Goal: Information Seeking & Learning: Learn about a topic

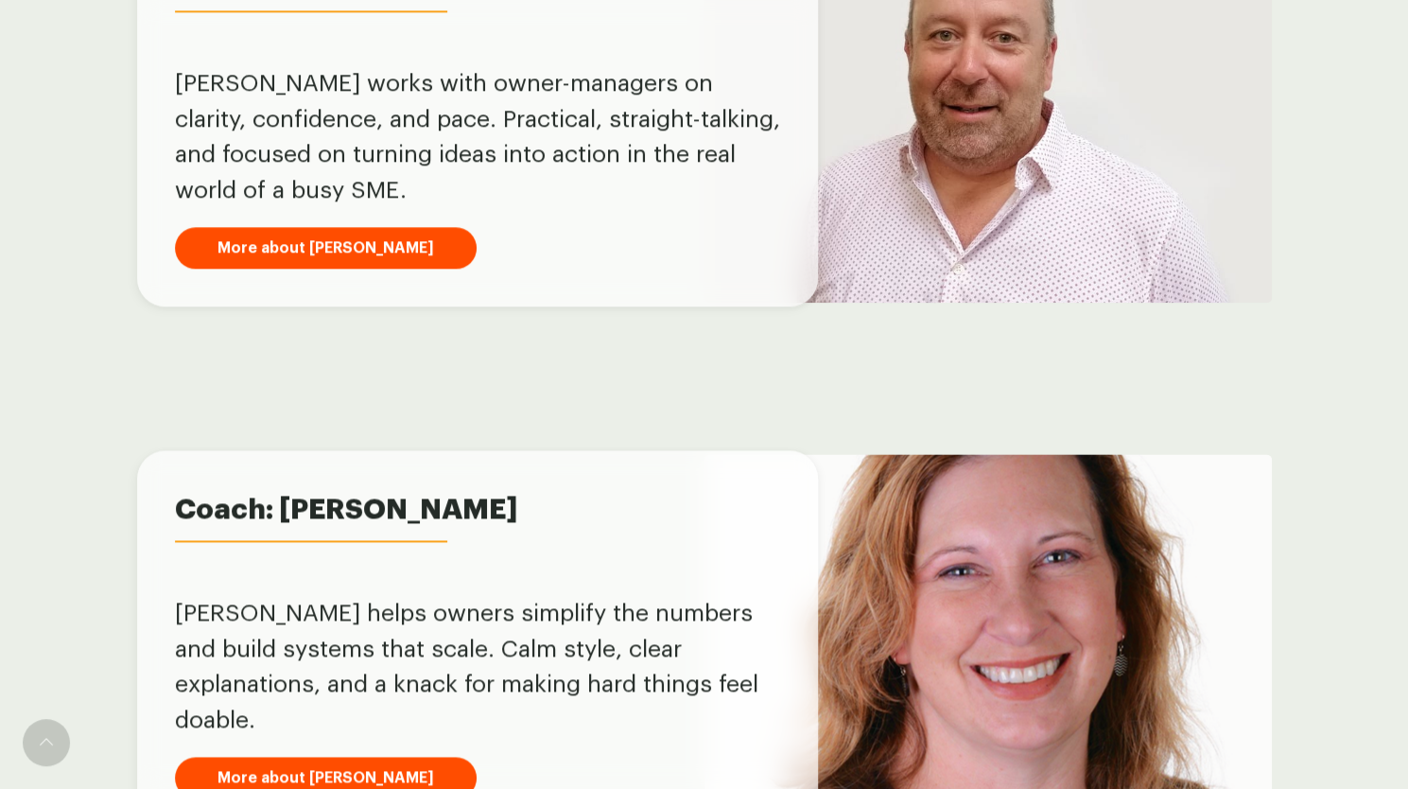
scroll to position [1198, 0]
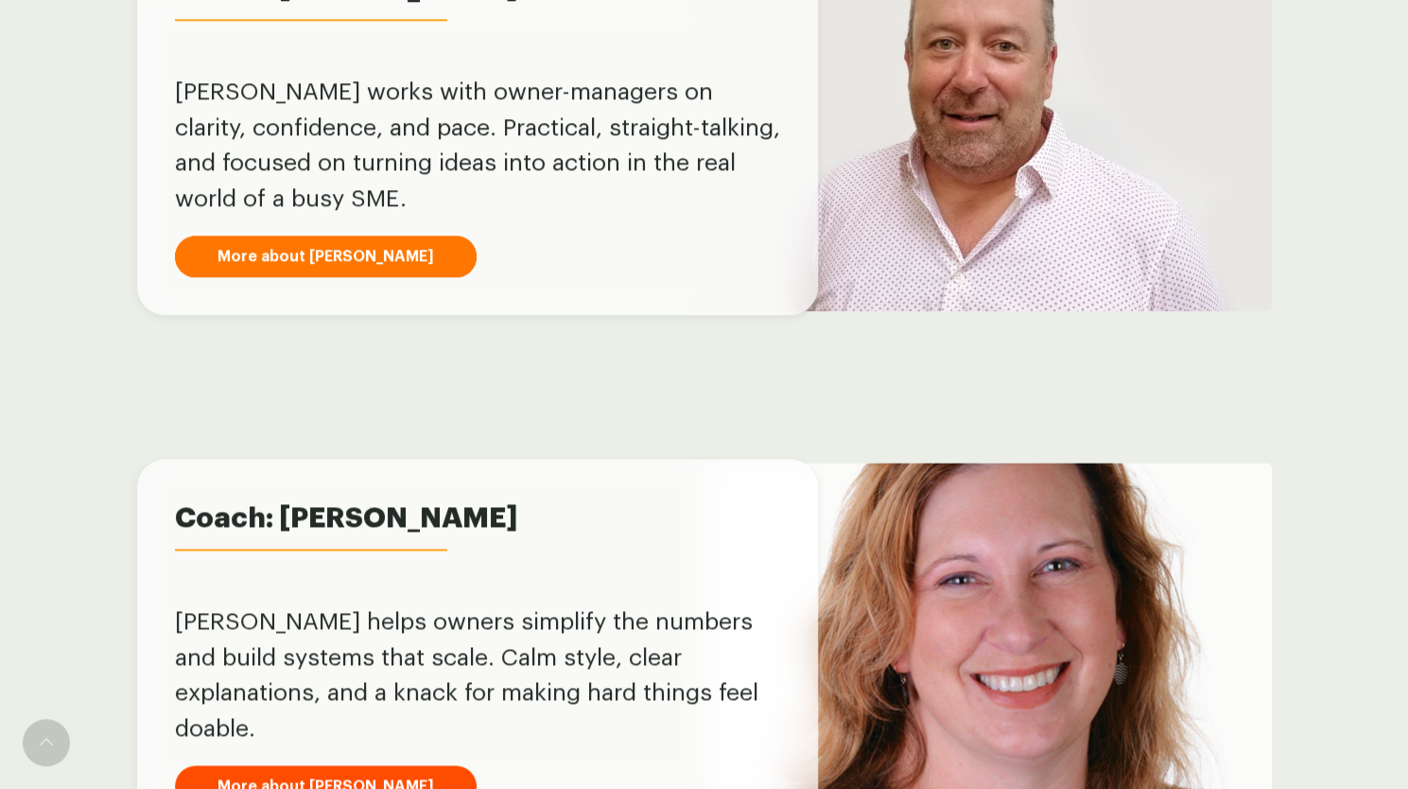
click at [283, 252] on link "More about [PERSON_NAME]" at bounding box center [326, 257] width 302 height 42
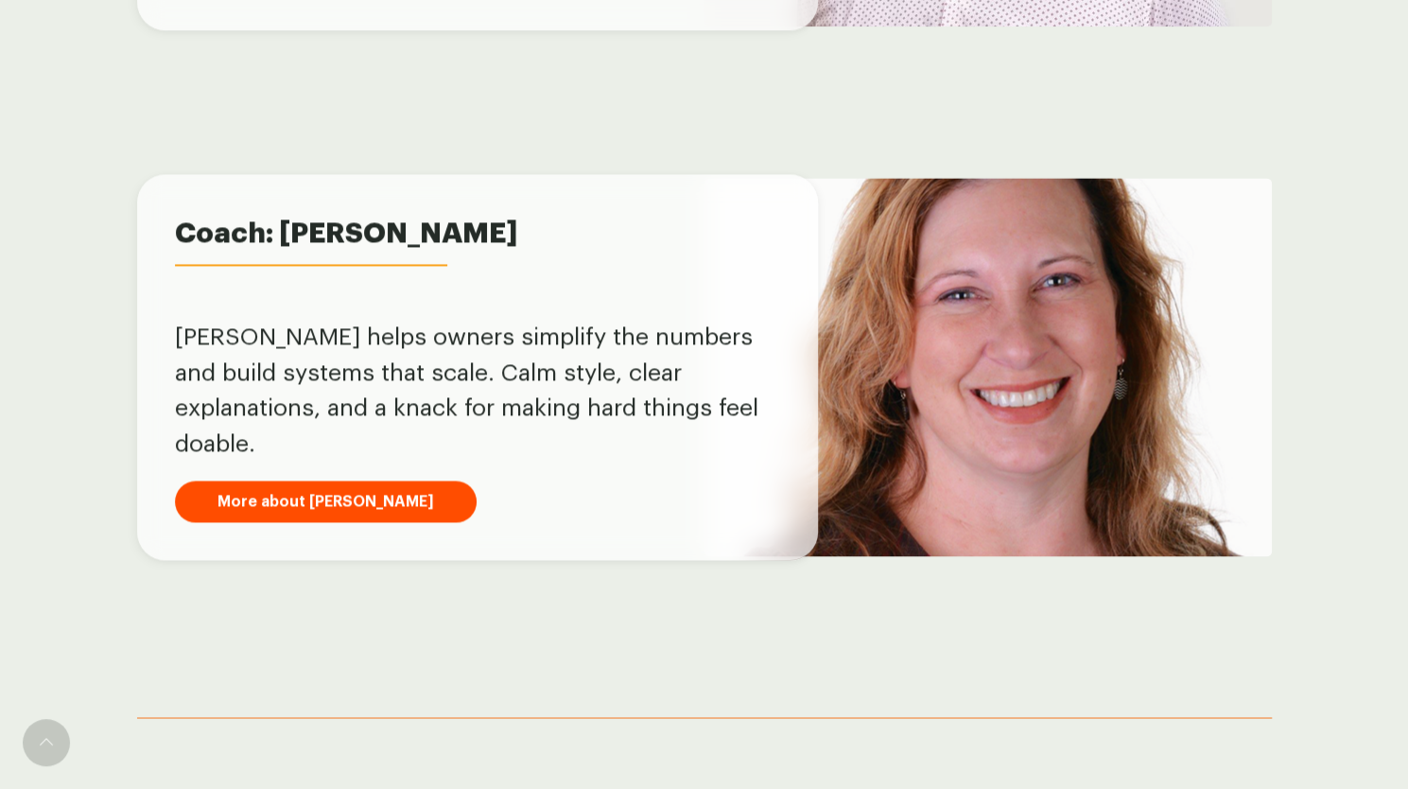
scroll to position [1577, 0]
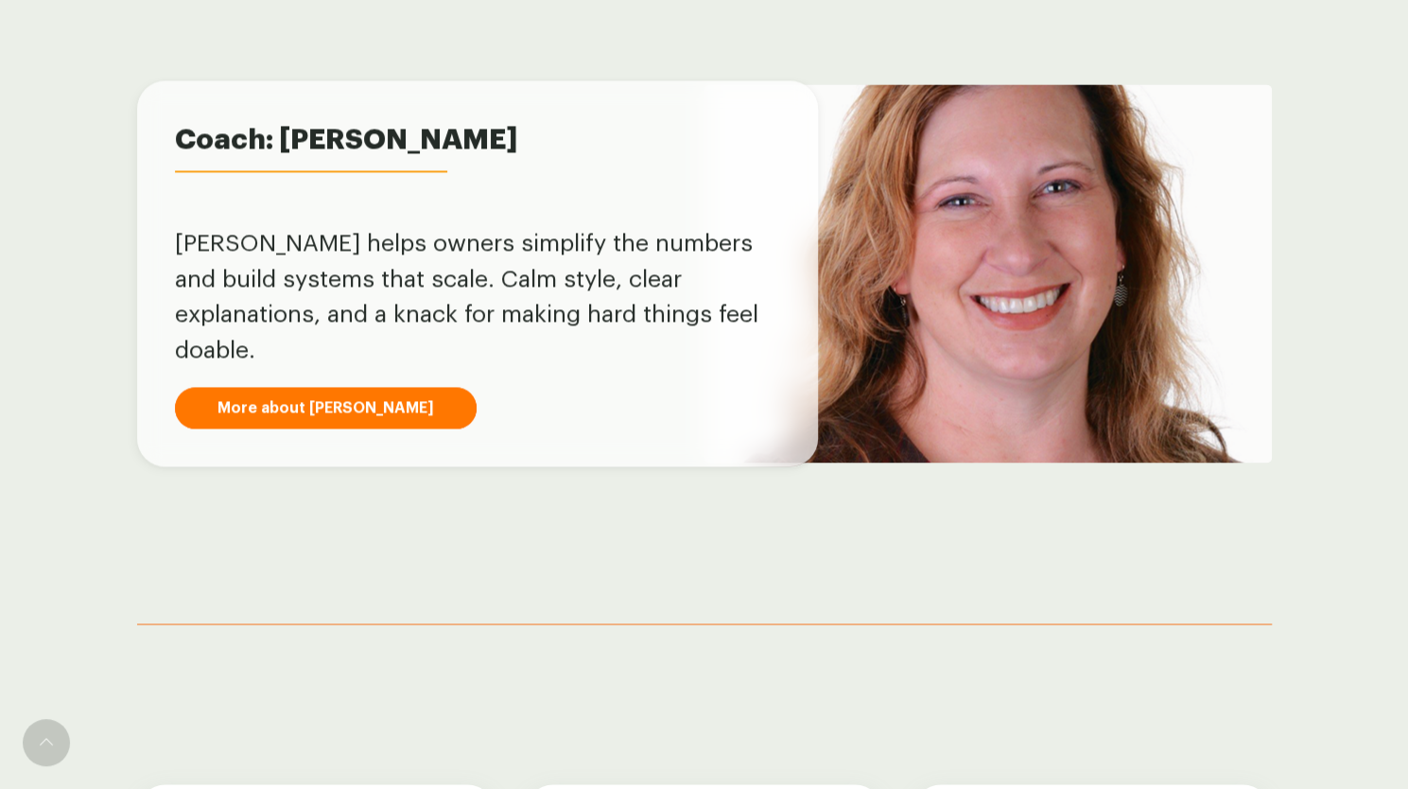
click at [322, 394] on link "More about [PERSON_NAME]" at bounding box center [326, 408] width 302 height 42
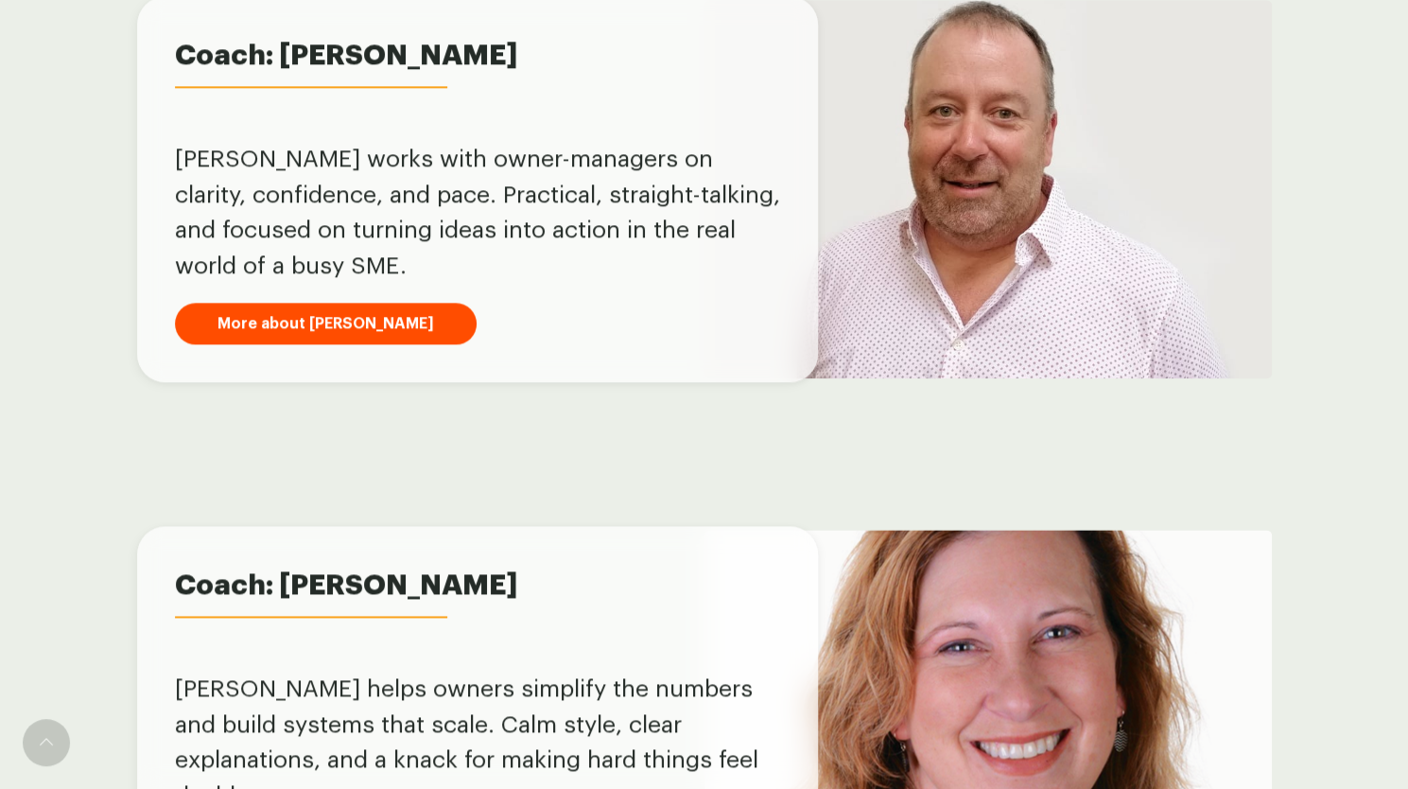
scroll to position [1104, 0]
